Goal: Navigation & Orientation: Find specific page/section

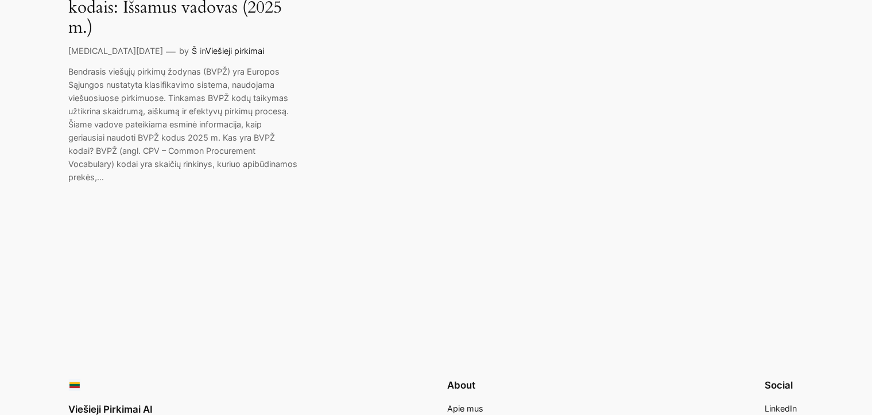
scroll to position [517, 0]
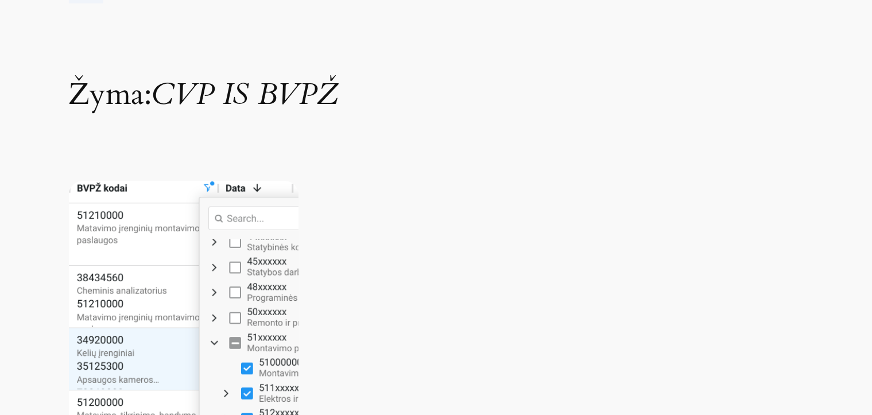
scroll to position [0, 0]
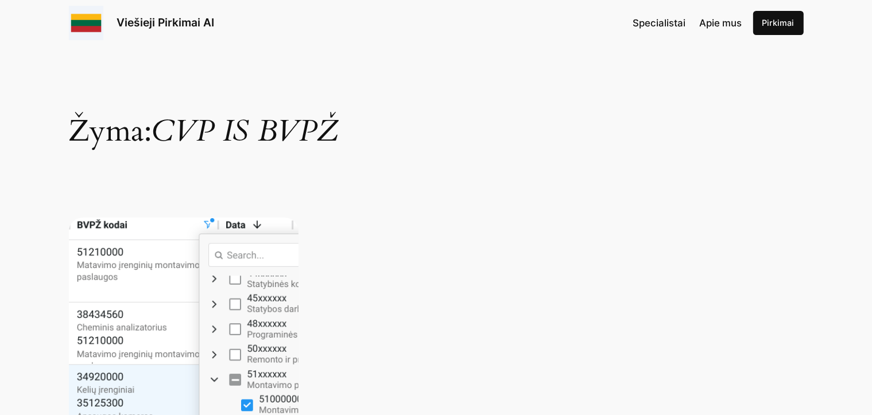
click at [270, 44] on div "Viešieji Pirkimai AI Specialistai Apie mus Pirkimai" at bounding box center [436, 23] width 872 height 46
click at [283, 69] on h1 "Žyma: CVP IS BVPŽ" at bounding box center [436, 102] width 735 height 90
click at [283, 72] on h1 "Žyma: CVP IS BVPŽ" at bounding box center [436, 102] width 735 height 90
click at [157, 21] on link "Viešieji Pirkimai AI" at bounding box center [166, 23] width 98 height 14
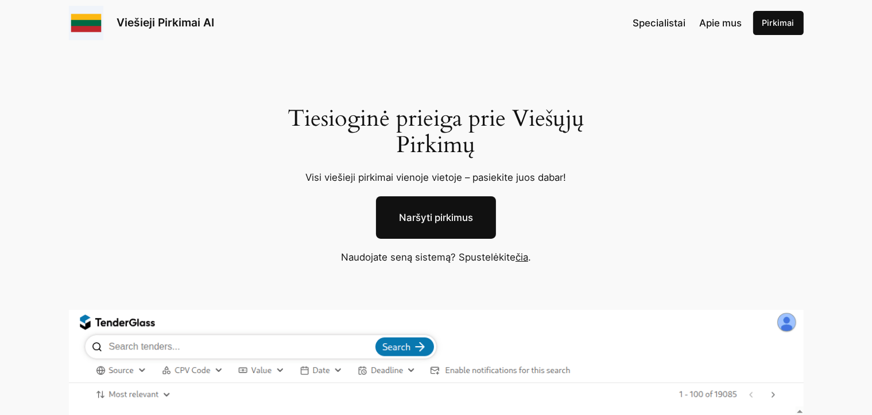
click at [440, 218] on link "Naršyti pirkimus" at bounding box center [436, 217] width 120 height 43
